Goal: Task Accomplishment & Management: Use online tool/utility

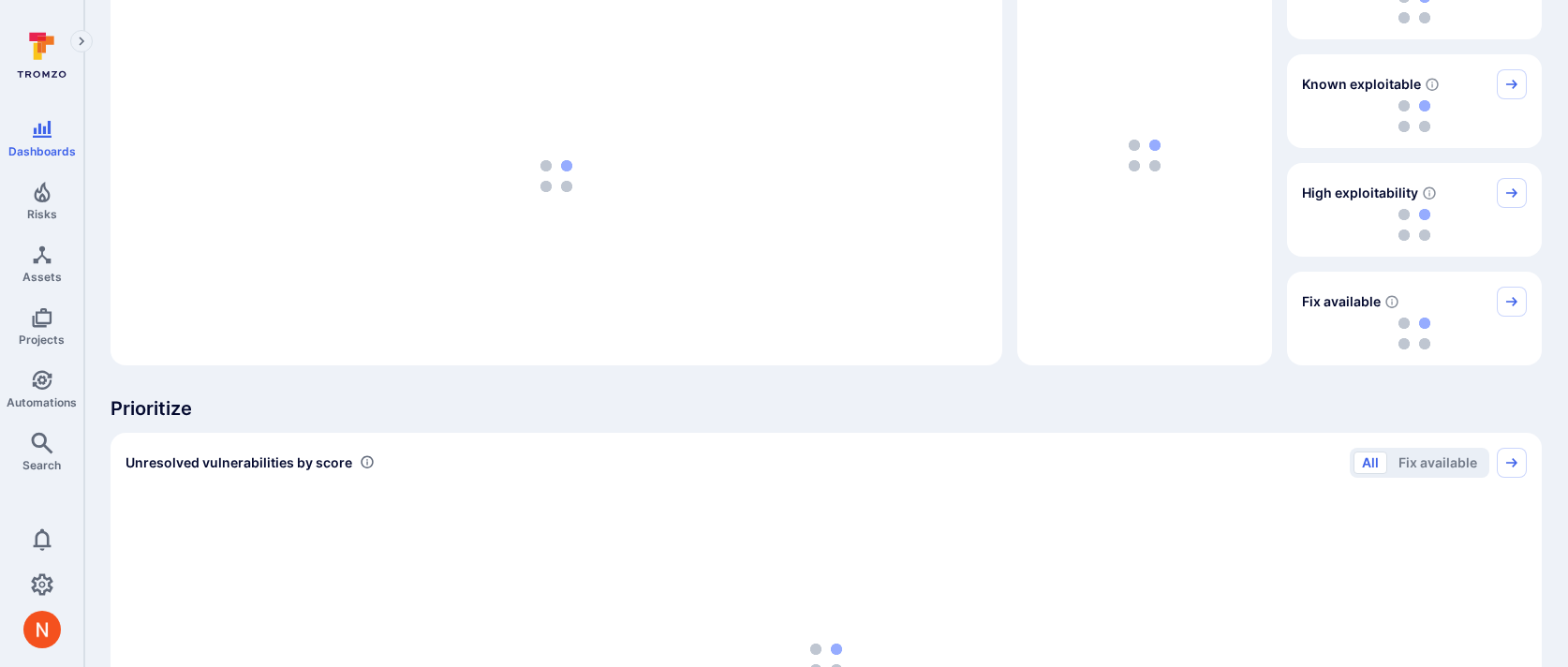
scroll to position [443, 0]
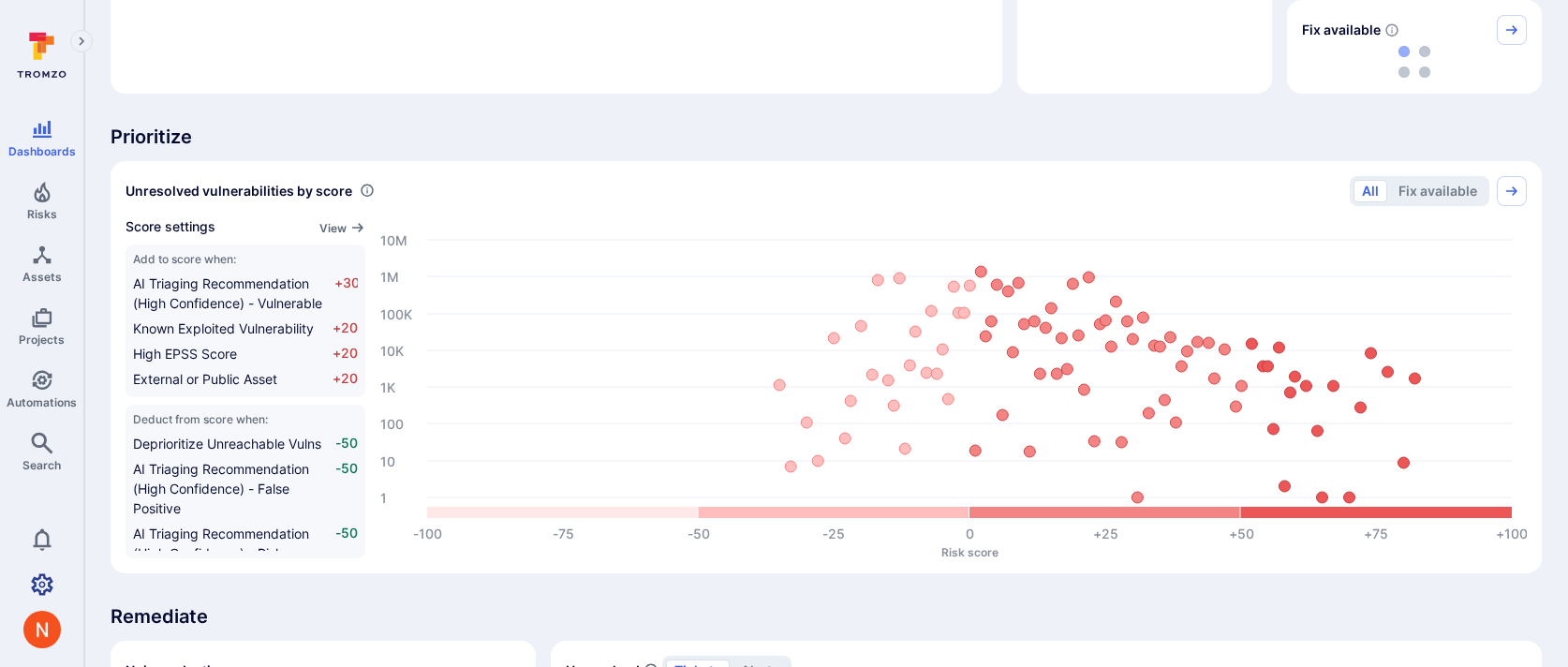
click at [43, 577] on icon "Settings" at bounding box center [42, 584] width 23 height 22
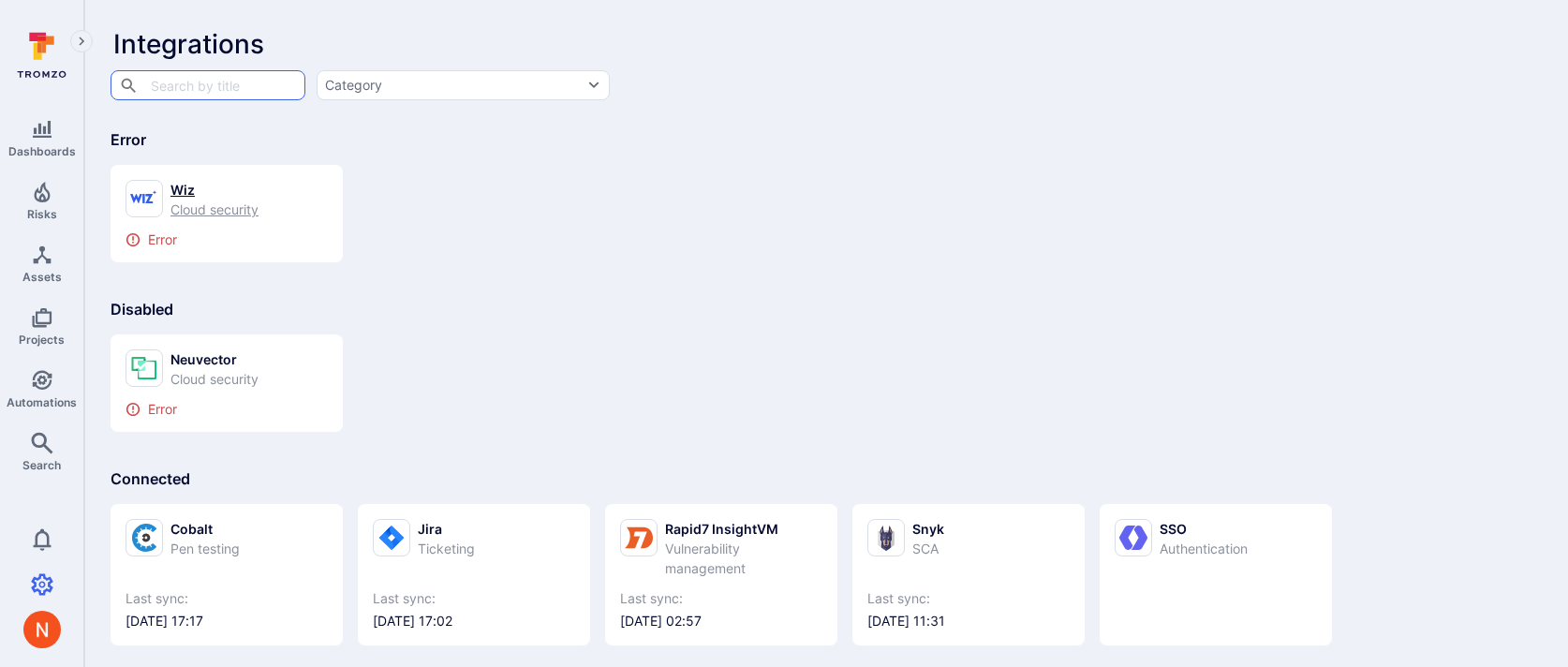
click at [243, 232] on div "Error" at bounding box center [226, 239] width 202 height 15
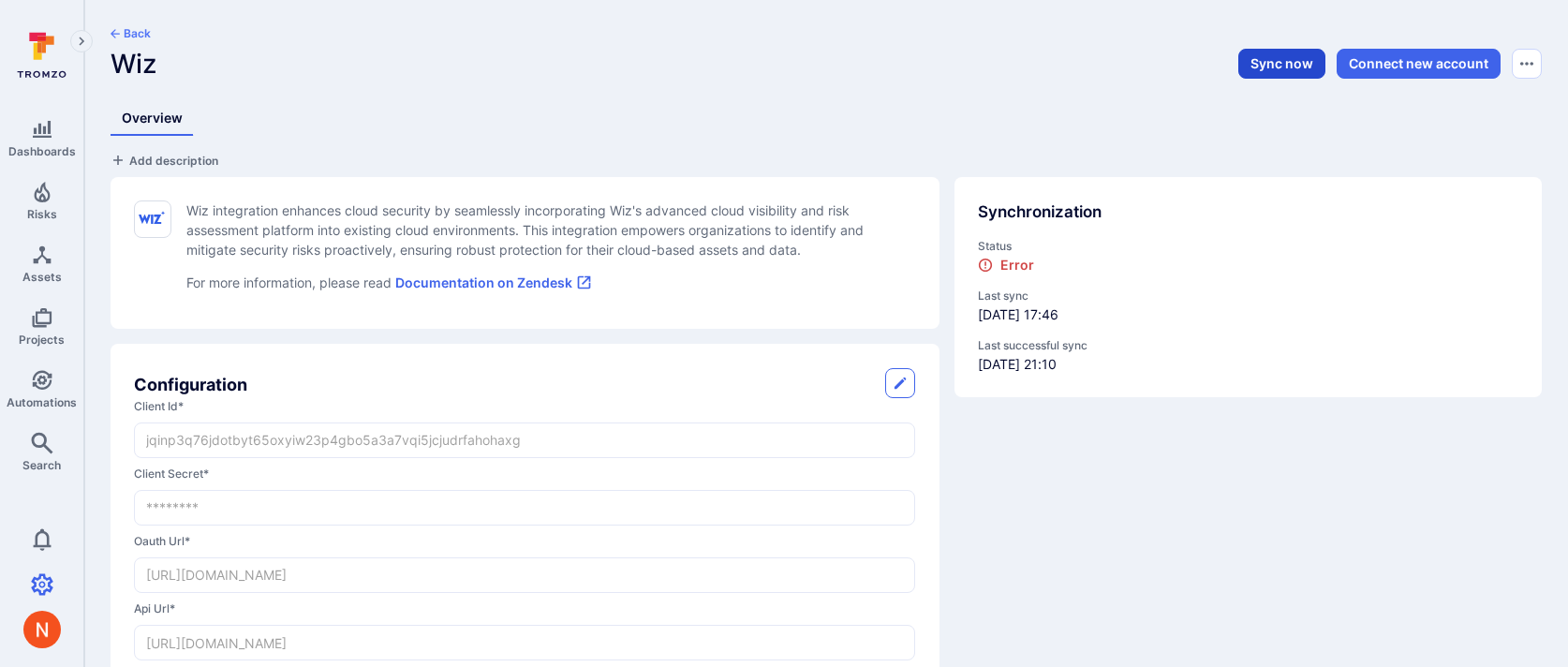
click at [1274, 65] on button "Sync now" at bounding box center [1282, 64] width 87 height 30
